Goal: Information Seeking & Learning: Learn about a topic

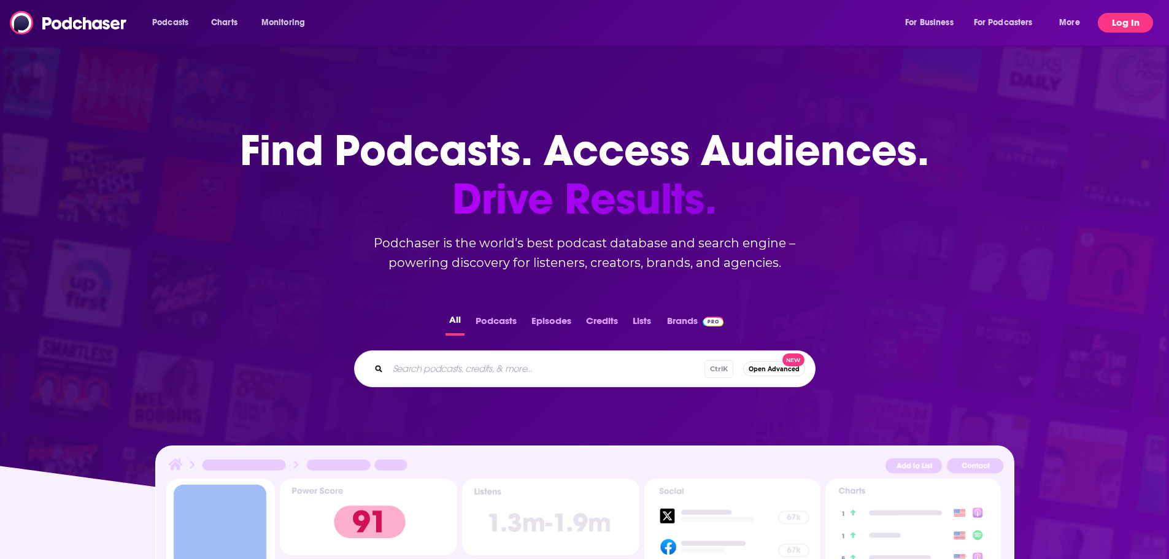
click at [1122, 23] on button "Log In" at bounding box center [1125, 23] width 55 height 20
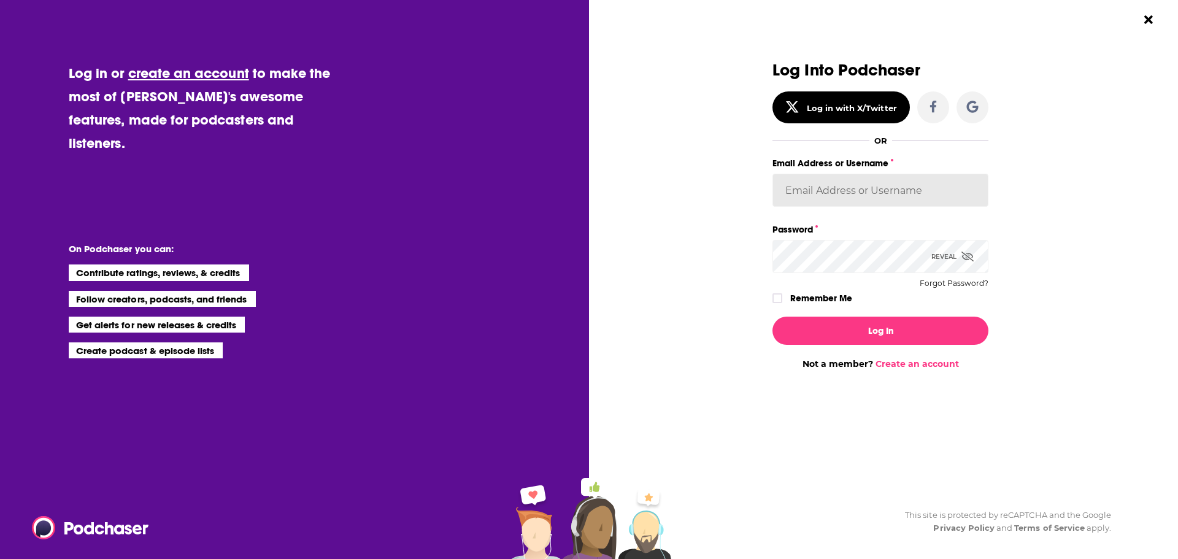
type input "[EMAIL_ADDRESS][DOMAIN_NAME]"
click at [837, 328] on button "Log In" at bounding box center [880, 331] width 216 height 28
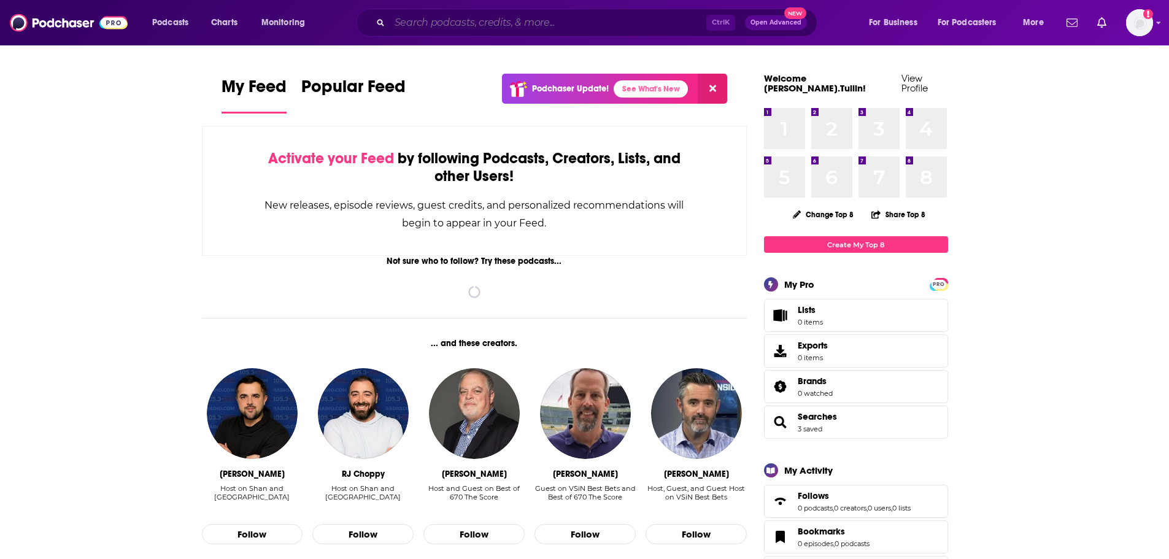
click at [459, 15] on input "Search podcasts, credits, & more..." at bounding box center [548, 23] width 317 height 20
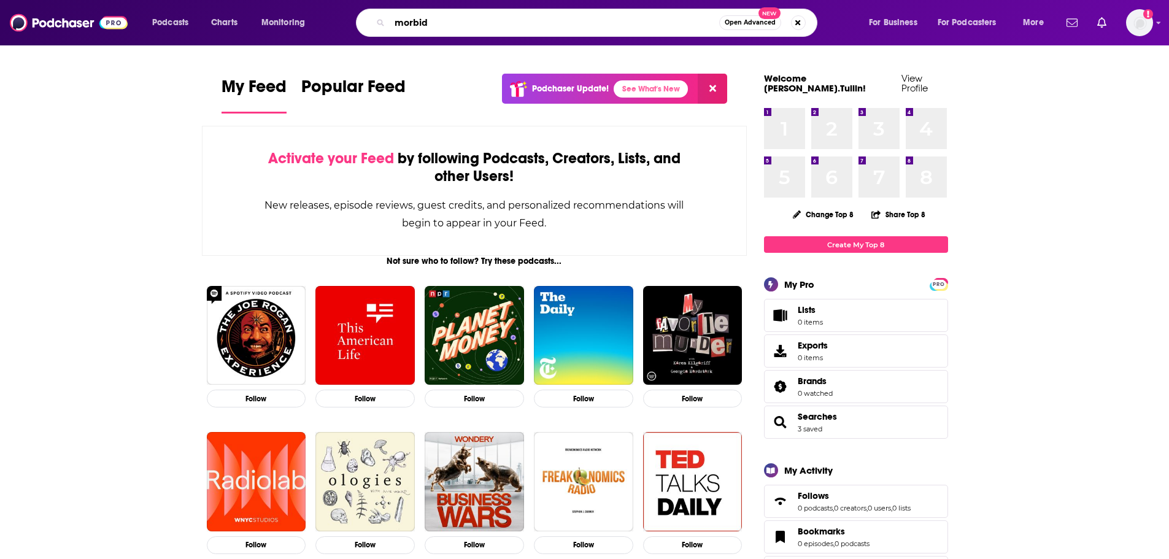
type input "morbid"
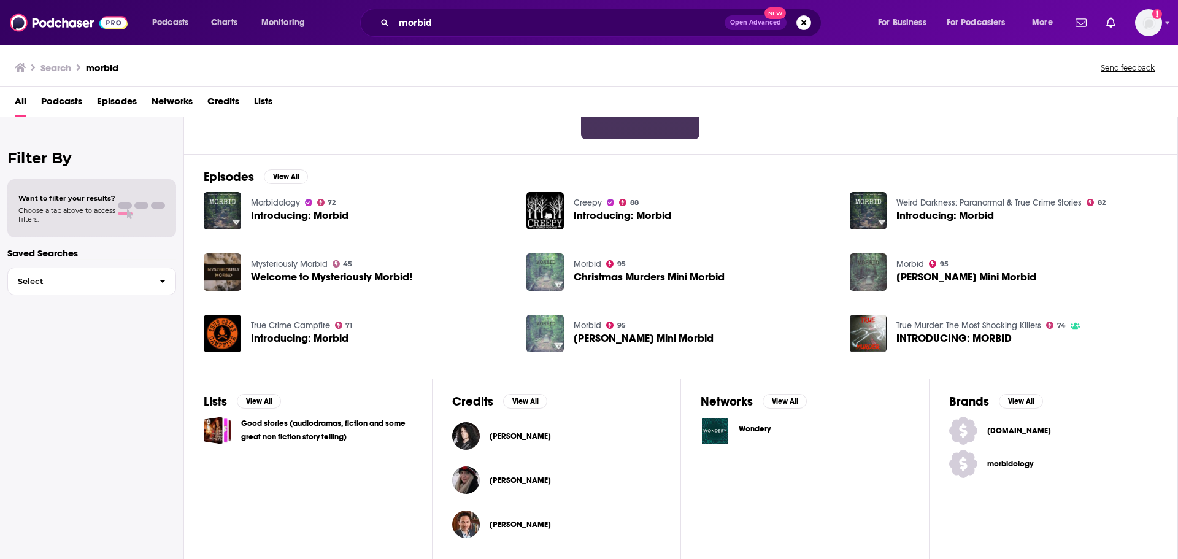
scroll to position [73, 0]
